Goal: Task Accomplishment & Management: Complete application form

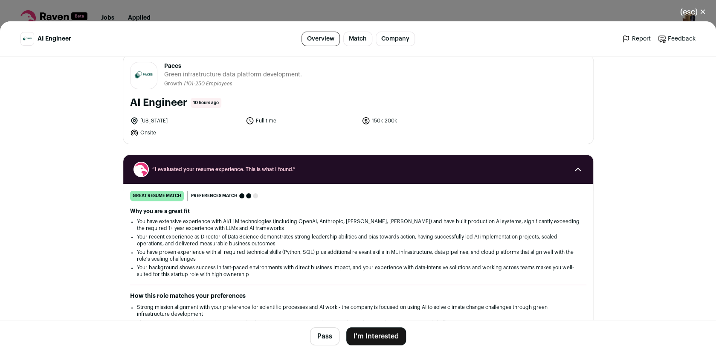
scroll to position [21, 0]
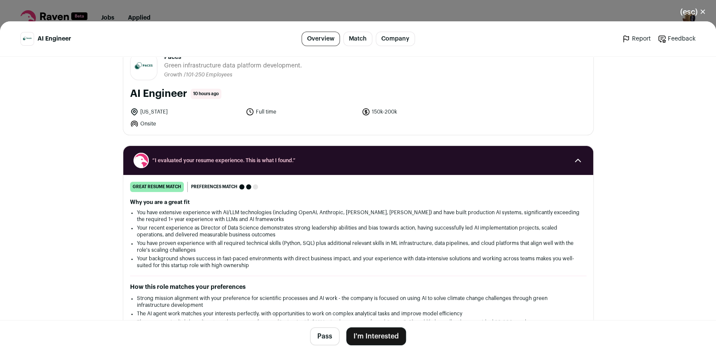
click at [384, 339] on button "I'm Interested" at bounding box center [376, 336] width 60 height 18
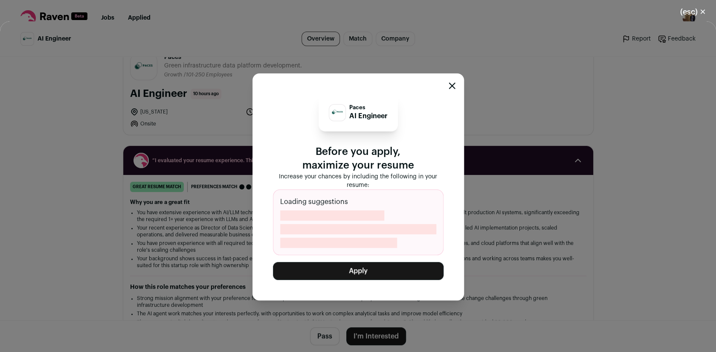
click at [366, 275] on button "Apply" at bounding box center [358, 271] width 171 height 18
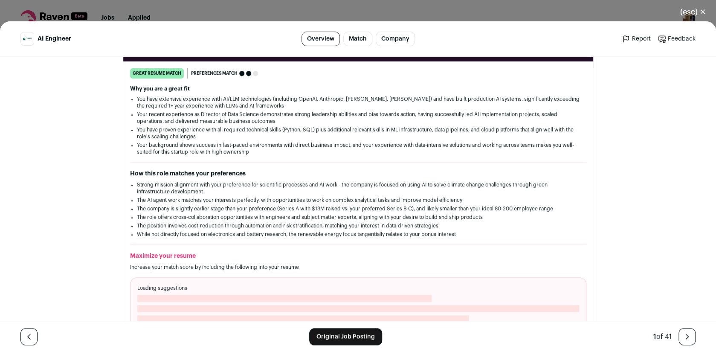
scroll to position [146, 0]
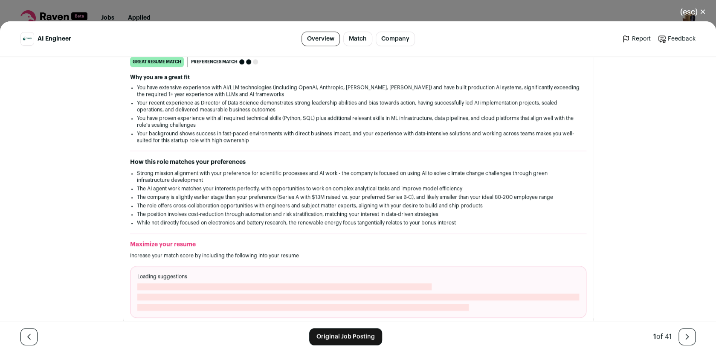
click at [684, 17] on button "(esc) ✕" at bounding box center [693, 12] width 46 height 19
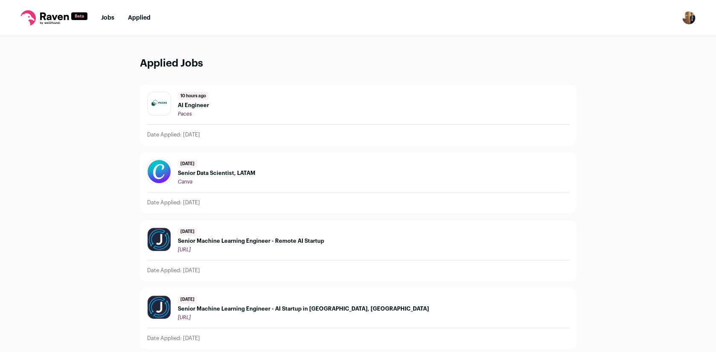
click at [269, 100] on div "10 hours ago AI Engineer Paces" at bounding box center [358, 105] width 422 height 26
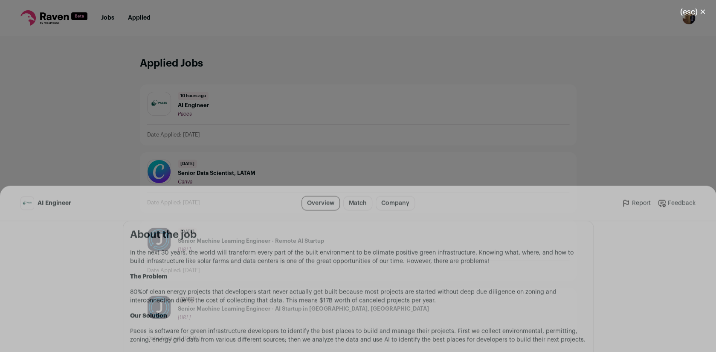
scroll to position [378, 0]
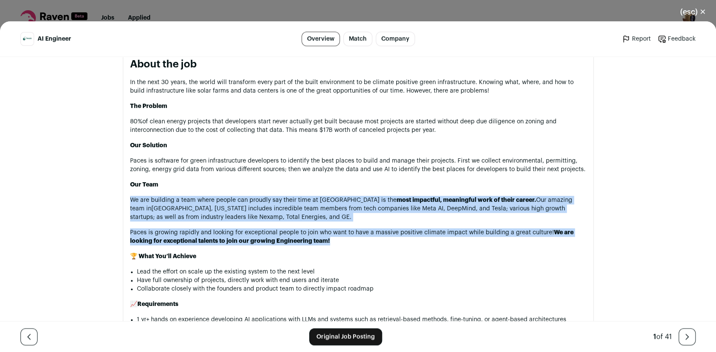
drag, startPoint x: 344, startPoint y: 244, endPoint x: 127, endPoint y: 195, distance: 223.2
click at [127, 195] on section "About the job In the next 30 years, the world will transform every part of the …" at bounding box center [358, 357] width 471 height 615
copy div "We are building a team where people can proudly say their time at Paces is the …"
